Goal: Book appointment/travel/reservation

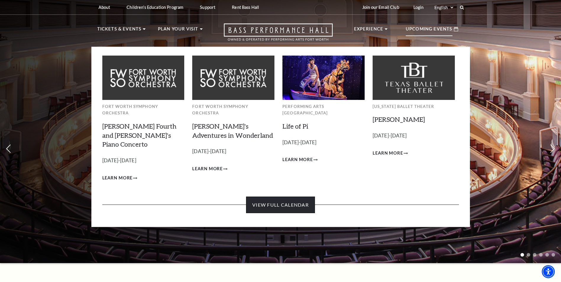
click at [286, 197] on link "View Full Calendar" at bounding box center [280, 205] width 69 height 17
click at [304, 197] on link "View Full Calendar" at bounding box center [280, 205] width 69 height 17
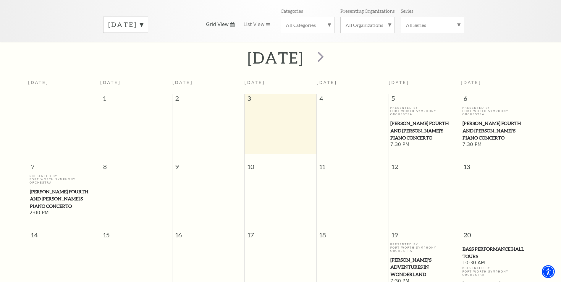
scroll to position [57, 0]
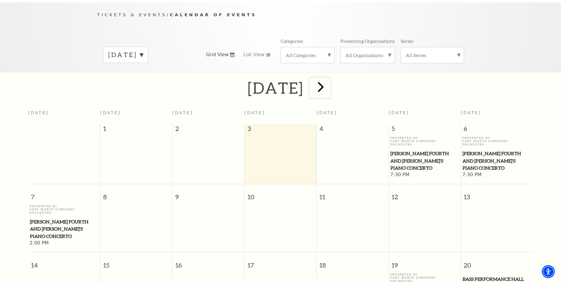
click at [329, 79] on span "next" at bounding box center [320, 86] width 17 height 17
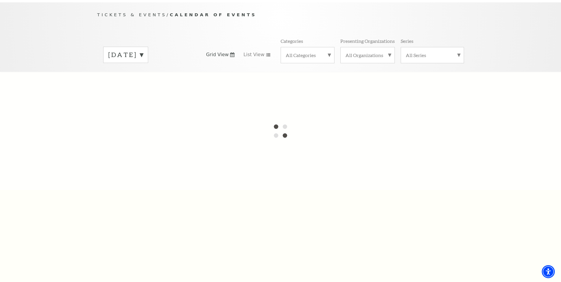
scroll to position [52, 0]
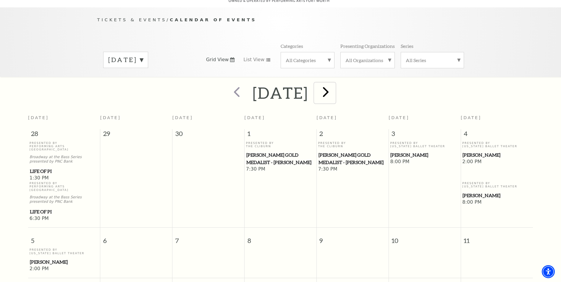
click at [334, 86] on span "next" at bounding box center [325, 91] width 17 height 17
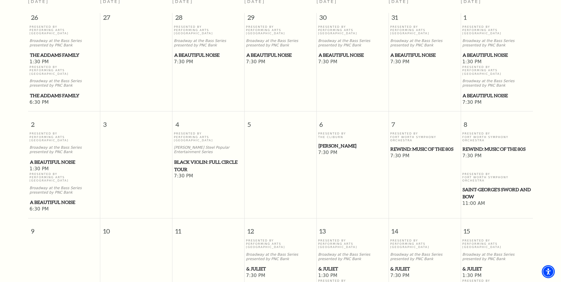
scroll to position [171, 0]
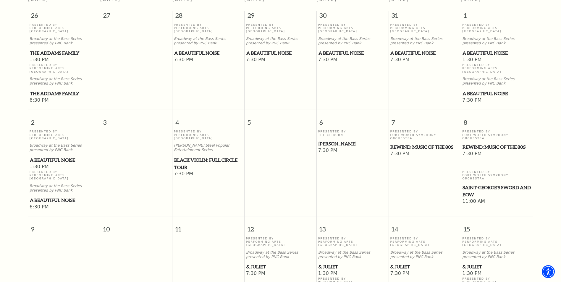
drag, startPoint x: 494, startPoint y: 133, endPoint x: 549, endPoint y: 101, distance: 63.4
click at [548, 101] on div "[DATE] [DATE] [DATE] [DATE] [DATE] [DATE] [DATE] [DATE] 26 27 28 29 30 31 1 Pre…" at bounding box center [280, 284] width 561 height 640
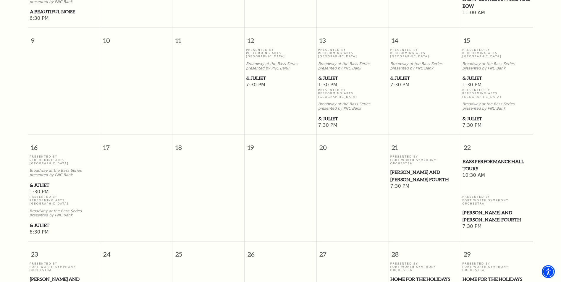
scroll to position [377, 0]
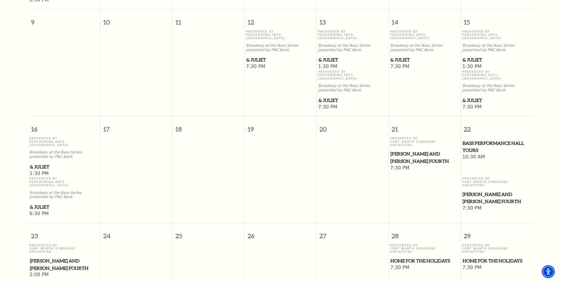
click at [479, 191] on span "[PERSON_NAME] and [PERSON_NAME] Fourth" at bounding box center [496, 198] width 69 height 14
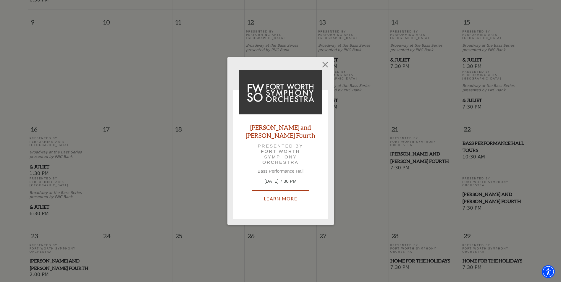
click at [281, 190] on link "Learn More" at bounding box center [281, 198] width 58 height 17
click at [323, 68] on button "Close" at bounding box center [324, 64] width 11 height 11
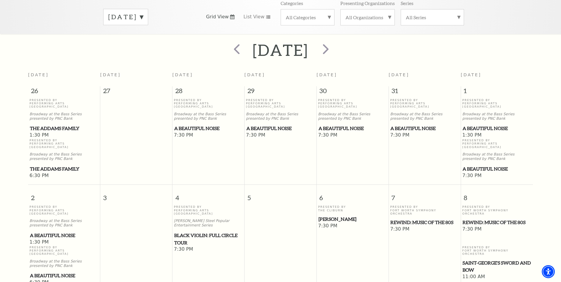
scroll to position [82, 0]
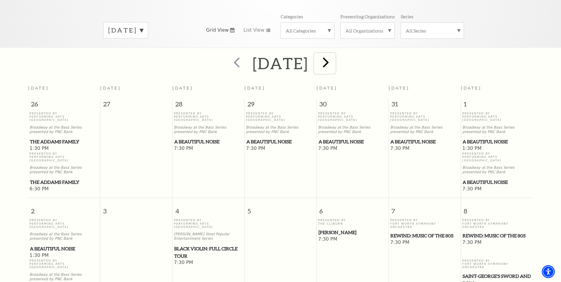
click at [334, 58] on span "next" at bounding box center [325, 62] width 17 height 17
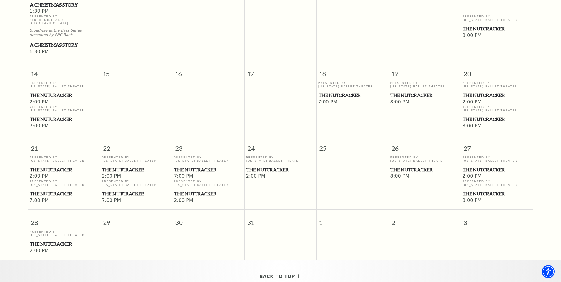
scroll to position [377, 0]
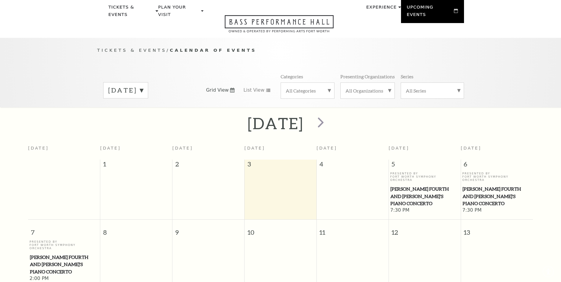
scroll to position [52, 0]
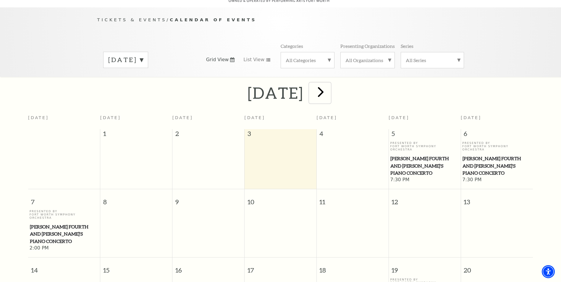
click at [329, 86] on span "next" at bounding box center [320, 91] width 17 height 17
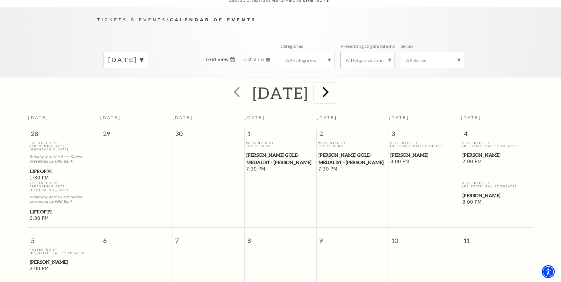
click at [334, 87] on span "next" at bounding box center [325, 91] width 17 height 17
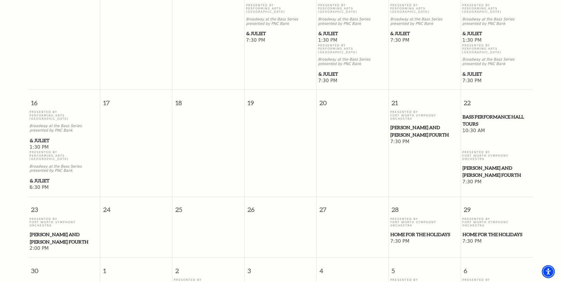
scroll to position [407, 0]
